Goal: Entertainment & Leisure: Browse casually

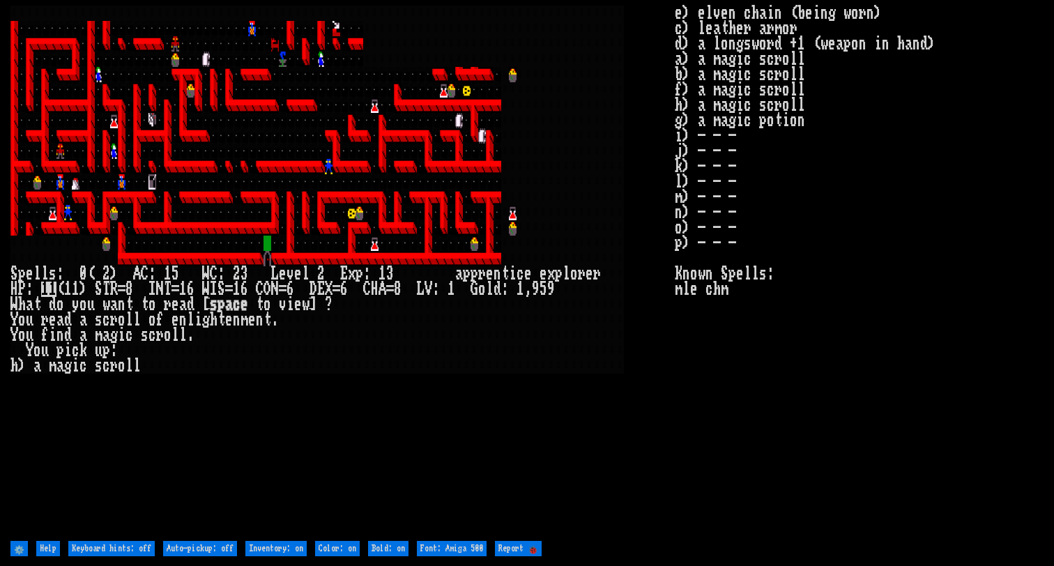
click at [514, 429] on larn at bounding box center [342, 272] width 664 height 532
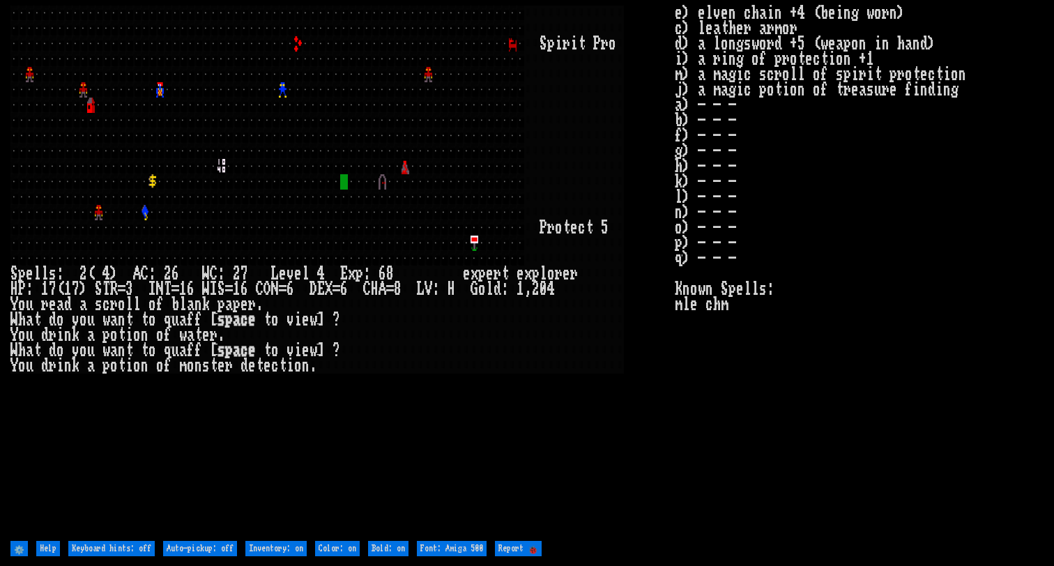
click at [590, 464] on larn "S p i r i t P r o" at bounding box center [342, 272] width 664 height 532
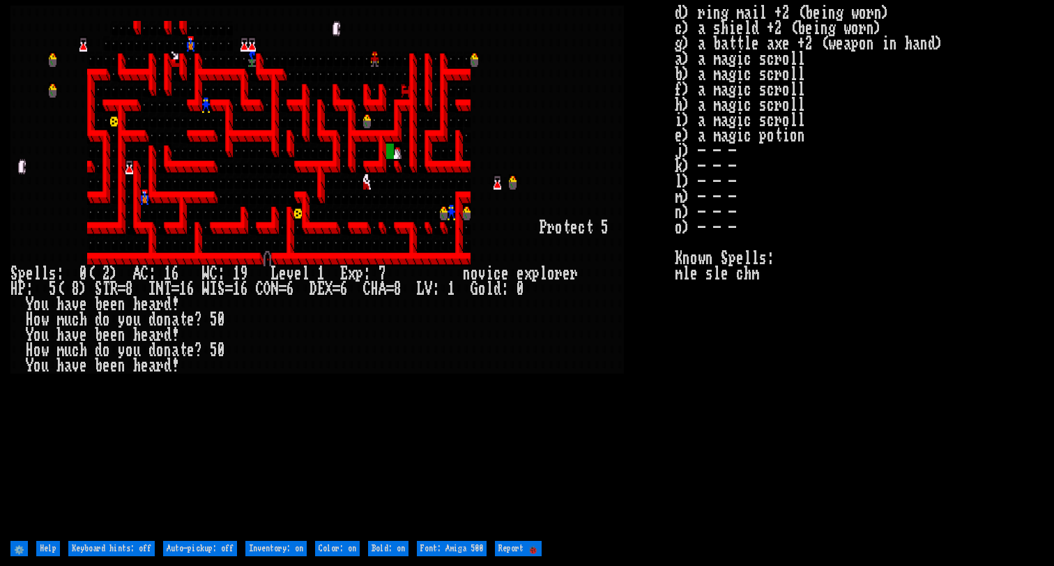
click at [476, 388] on larn at bounding box center [342, 272] width 664 height 532
